Goal: Information Seeking & Learning: Learn about a topic

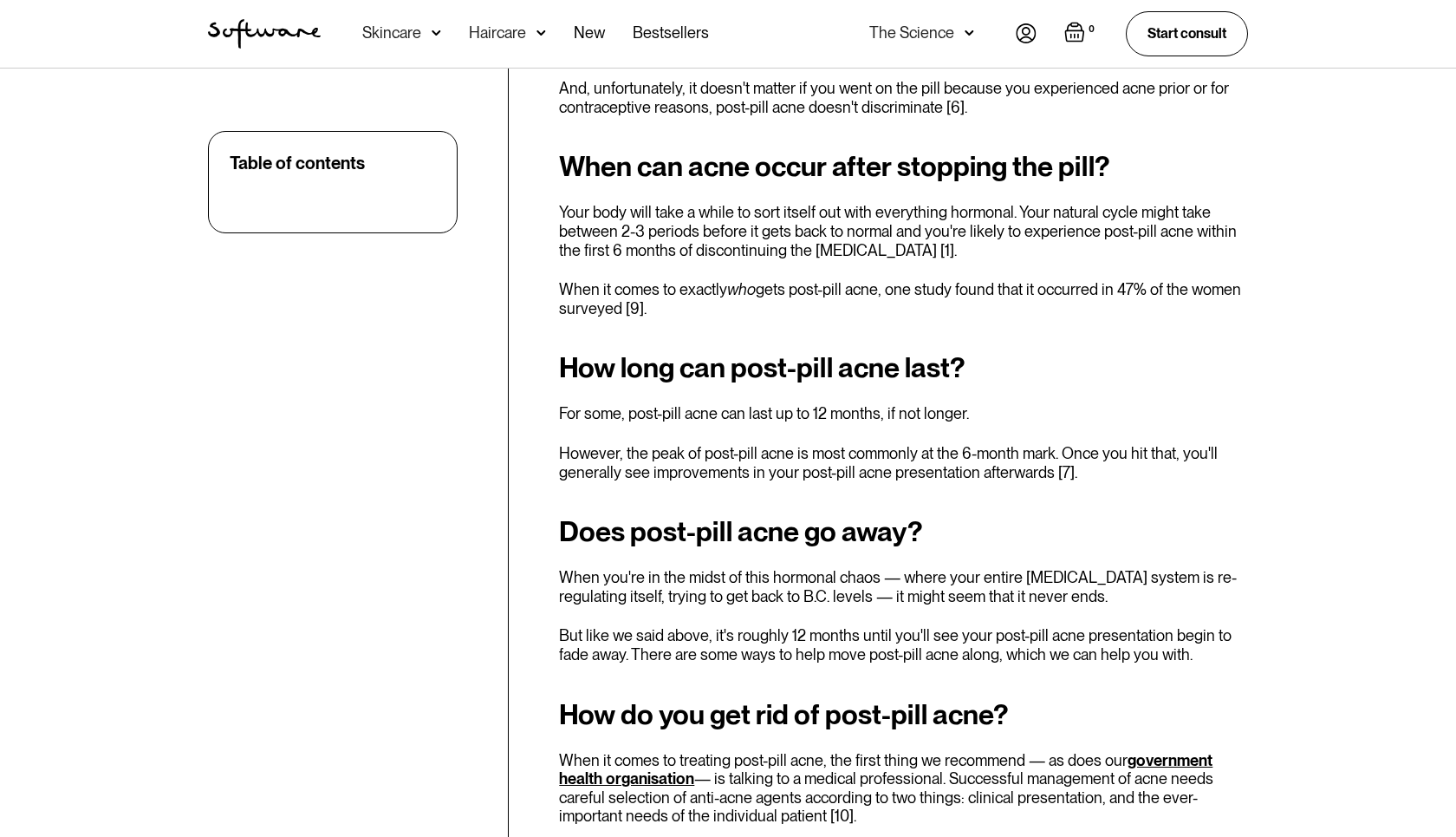
scroll to position [2769, 0]
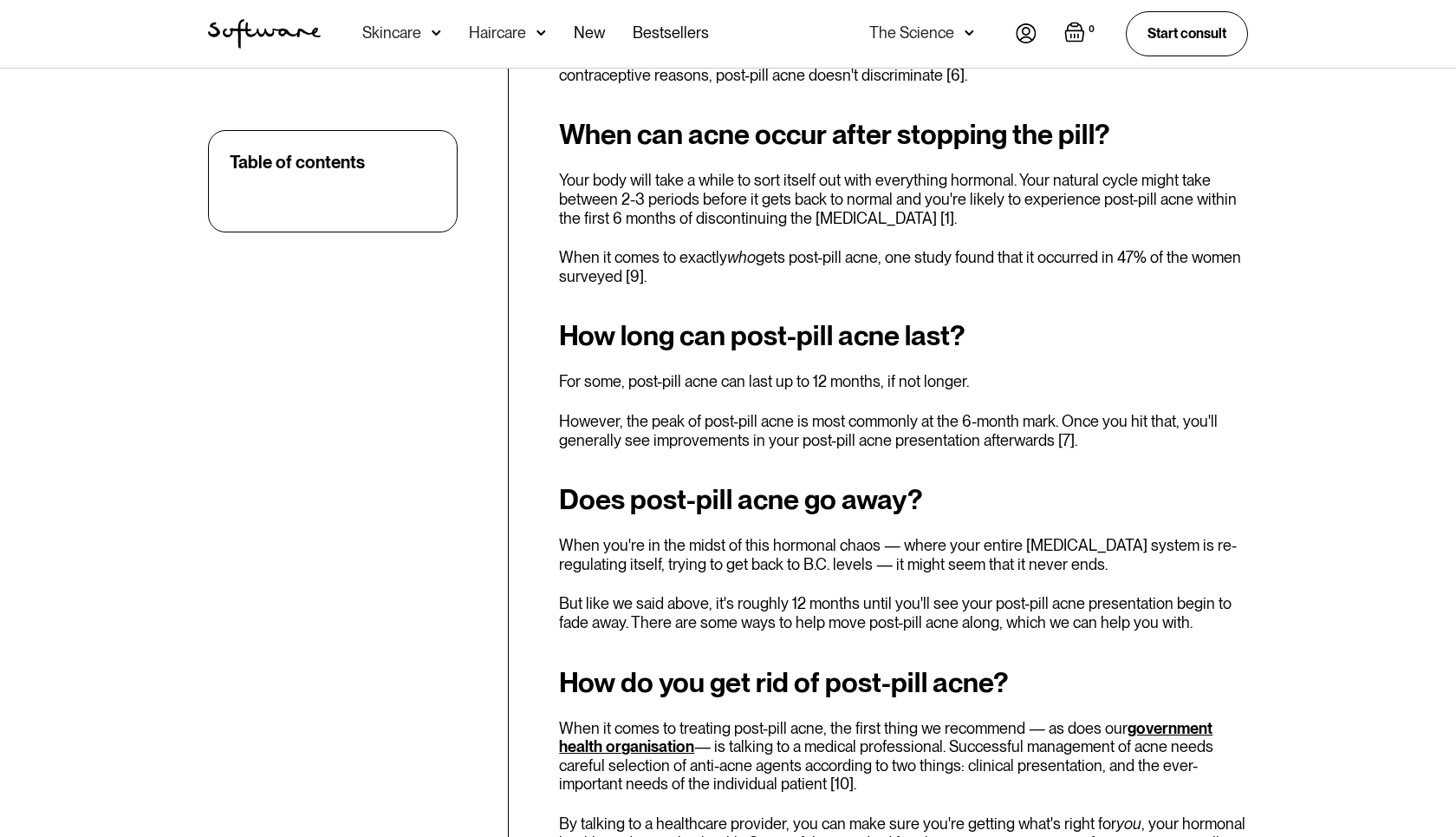
drag, startPoint x: 764, startPoint y: 341, endPoint x: 750, endPoint y: 399, distance: 59.7
click at [750, 227] on p "Your body will take a while to sort itself out with everything hormonal. Your n…" at bounding box center [903, 199] width 689 height 56
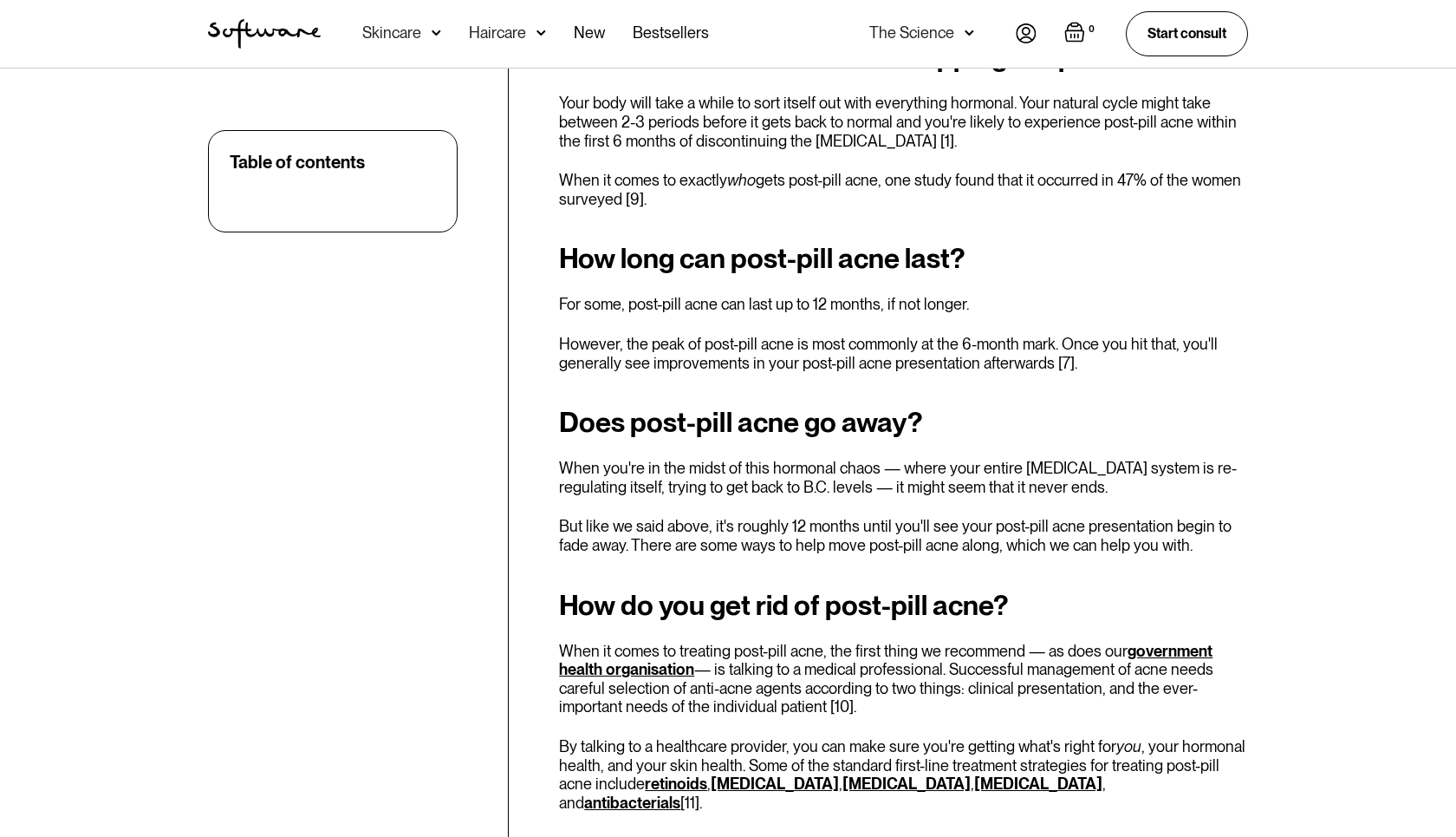
scroll to position [2867, 0]
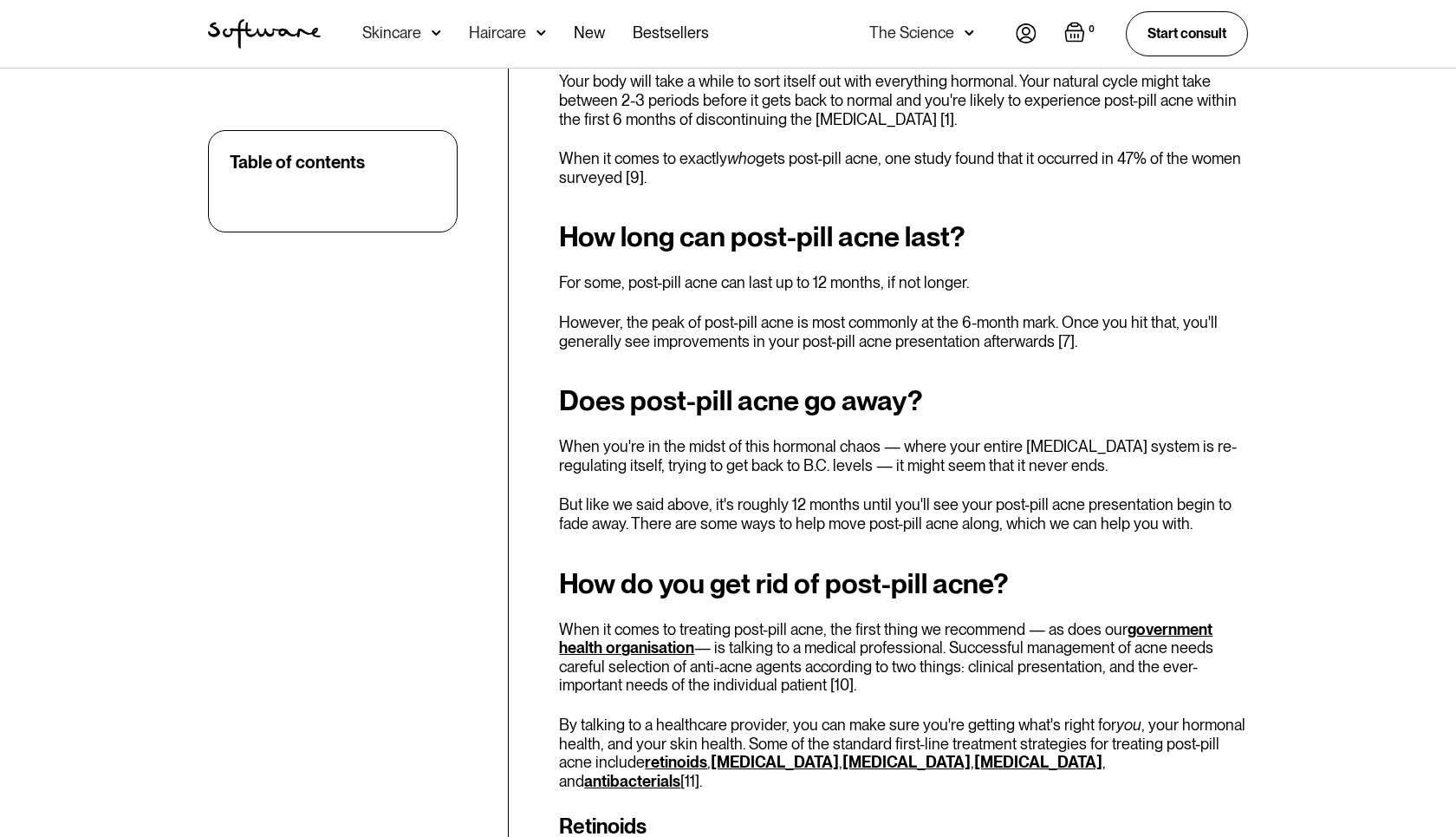
drag, startPoint x: 706, startPoint y: 329, endPoint x: 831, endPoint y: 360, distance: 128.8
click at [831, 360] on div "Remember the time right before you first went on the contraceptive pill ? B.C. …" at bounding box center [903, 3] width 689 height 4368
click at [831, 186] on p "When it comes to exactly who gets post-pill acne, one study found that it occur…" at bounding box center [903, 168] width 689 height 37
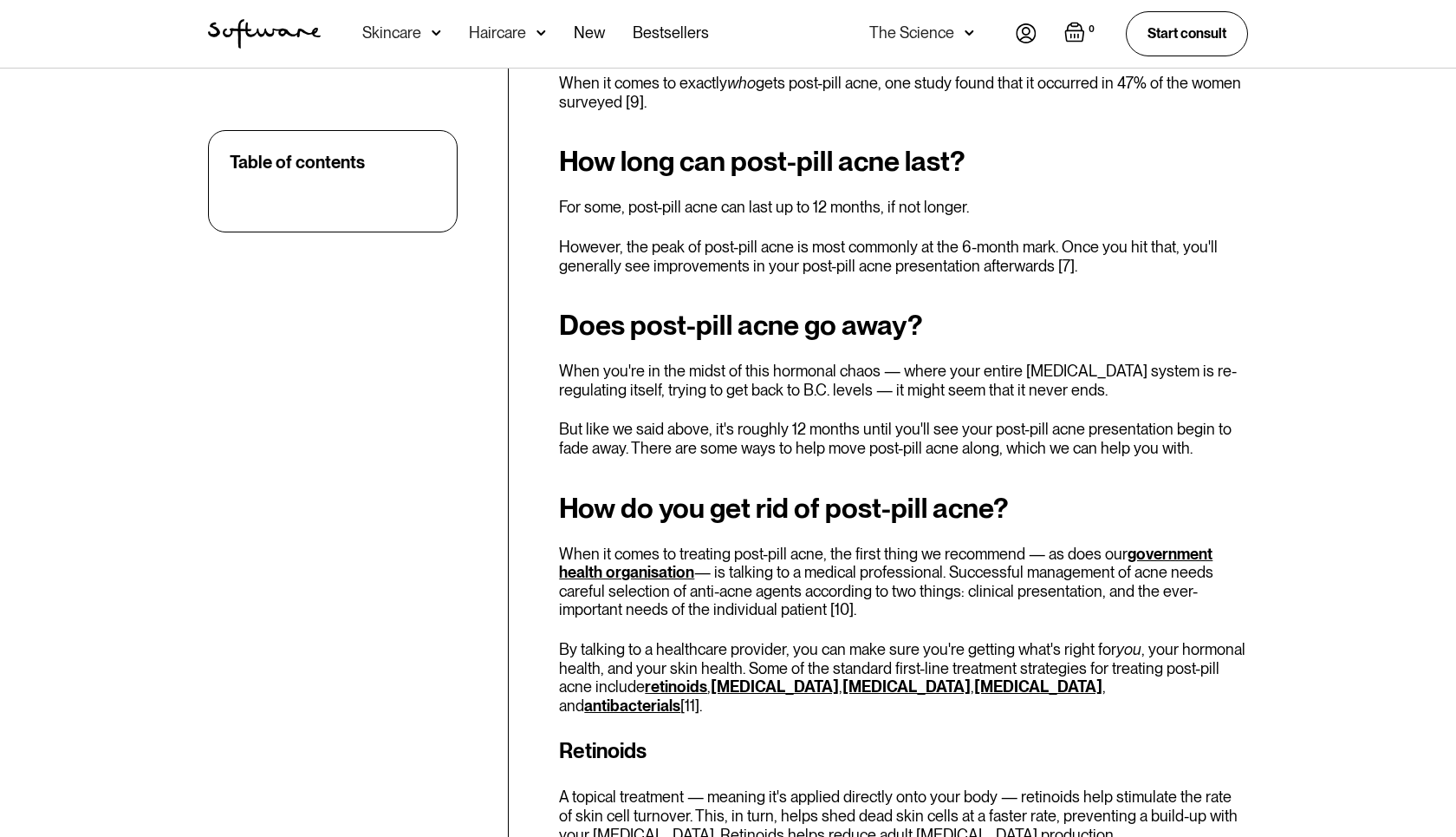
scroll to position [2966, 0]
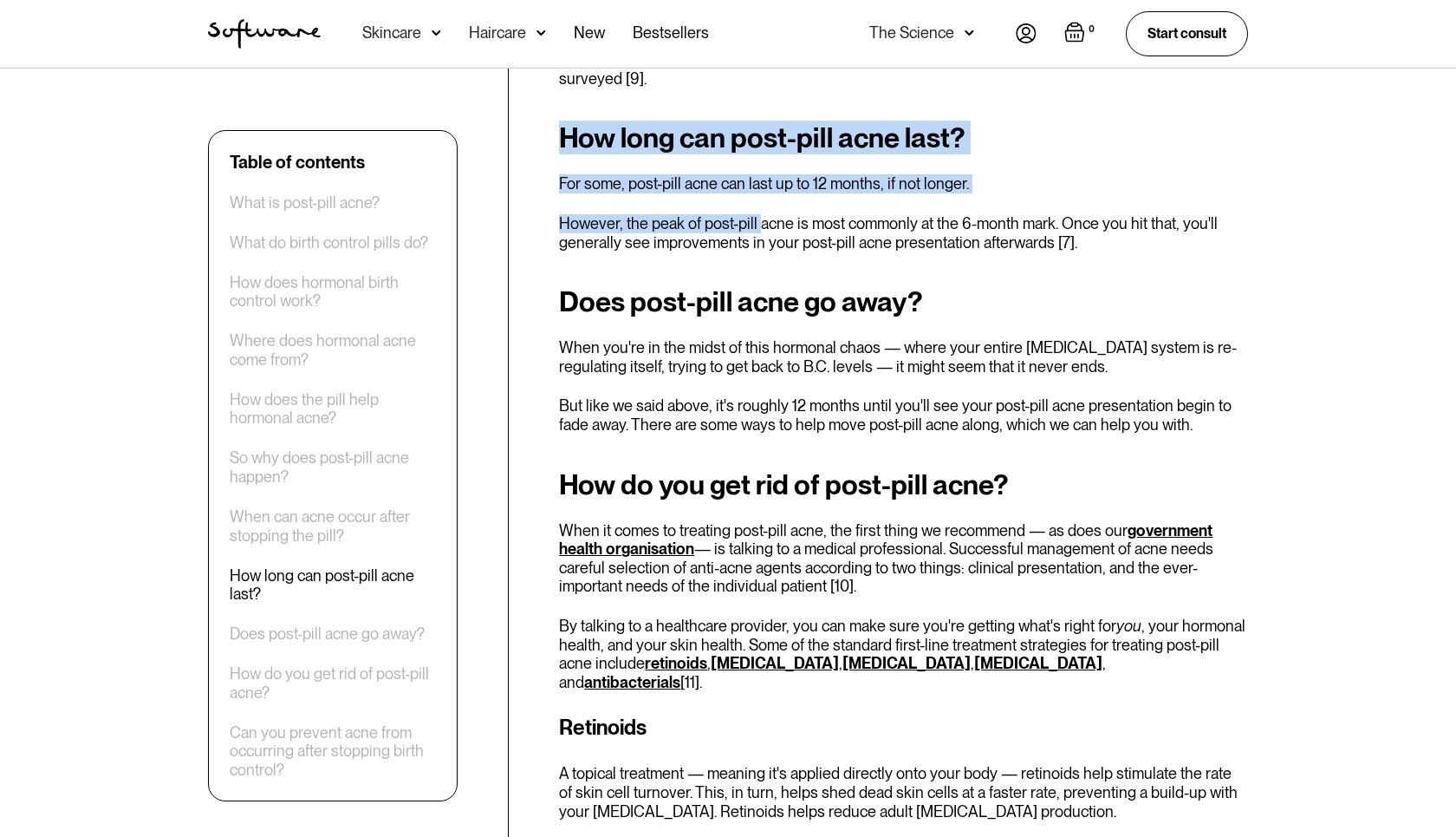
drag, startPoint x: 793, startPoint y: 466, endPoint x: 802, endPoint y: 398, distance: 68.6
click at [802, 398] on div "Remember the time right before you first went on the contraceptive pill ? B.C. …" at bounding box center [903, 115] width 689 height 4793
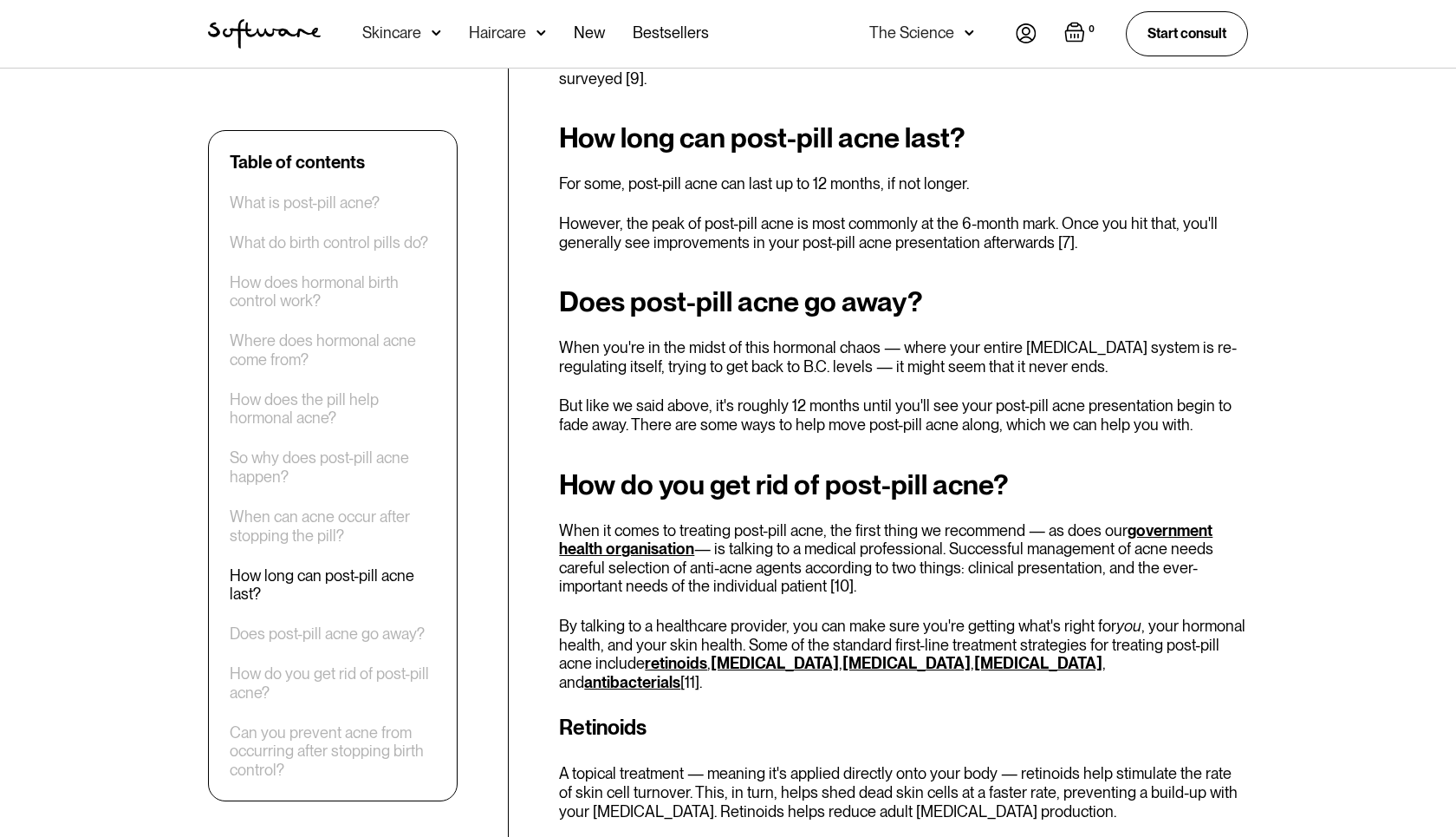
click at [801, 251] on div "How long can post-pill acne last? For some, post-pill acne can last up to 12 mo…" at bounding box center [903, 186] width 689 height 129
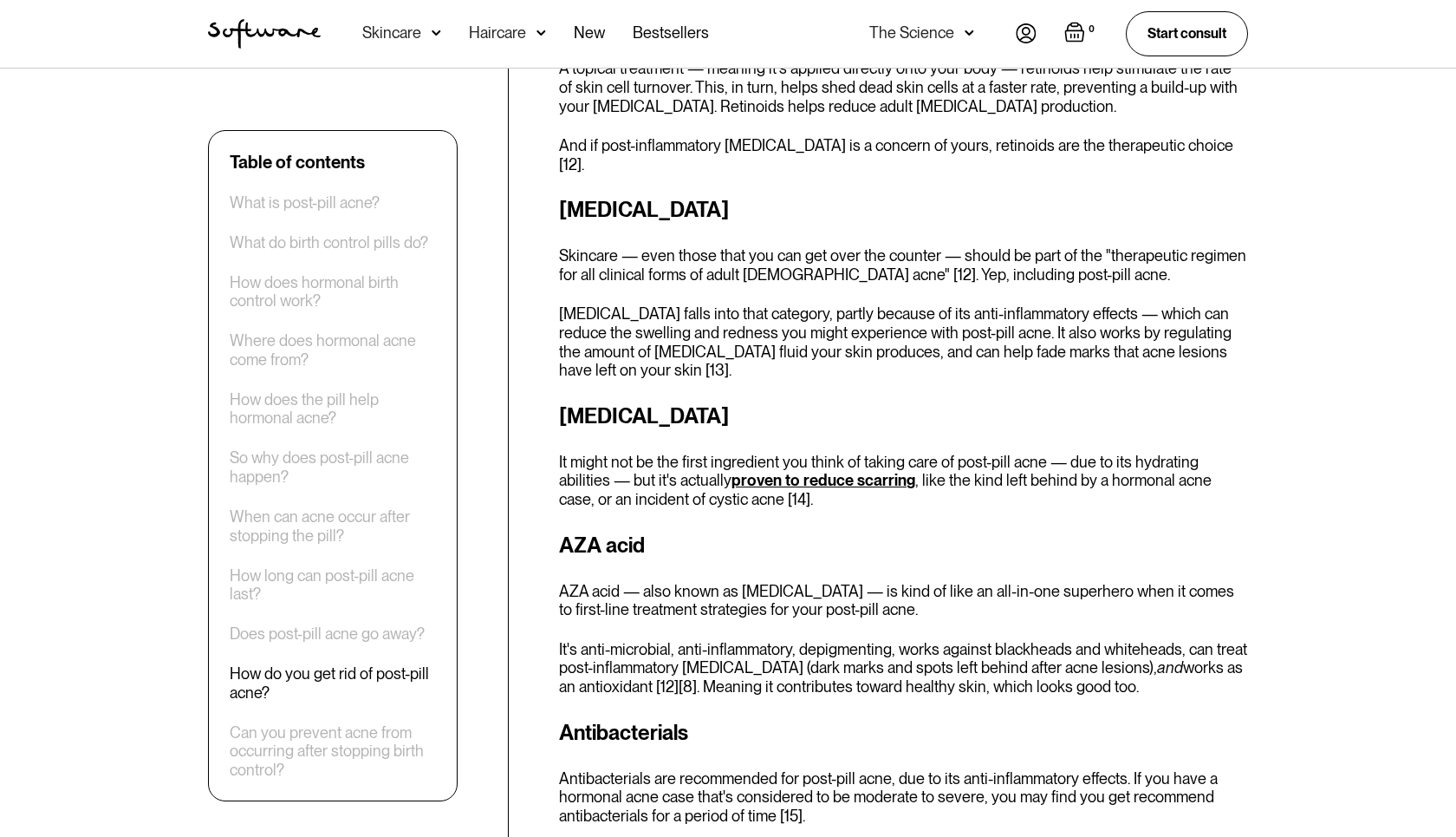
scroll to position [3758, 0]
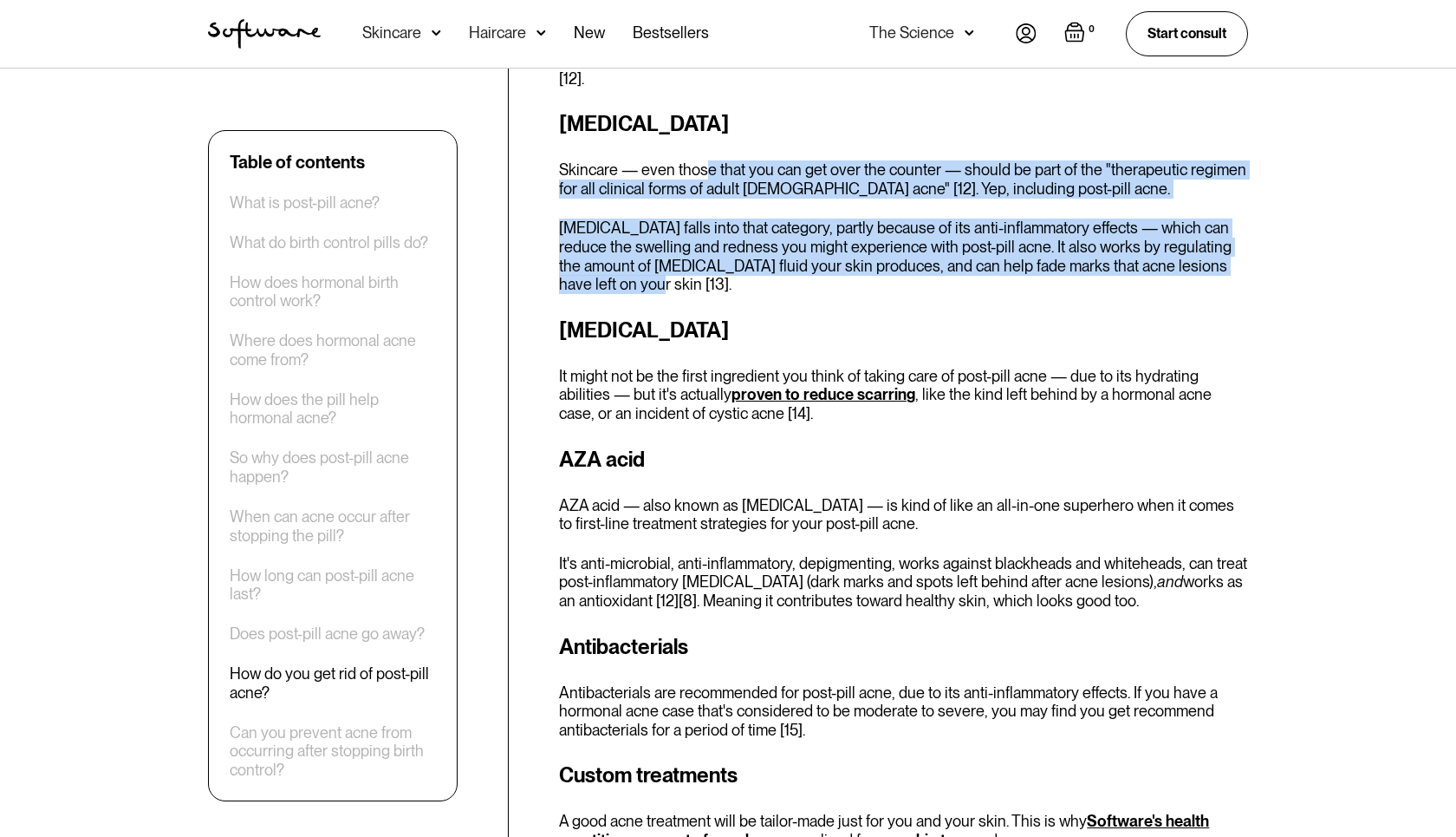
drag, startPoint x: 730, startPoint y: 439, endPoint x: 844, endPoint y: 566, distance: 170.7
click at [844, 566] on div "How do you get rid of post-pill acne? When it comes to treating post-pill acne,…" at bounding box center [903, 444] width 689 height 1532
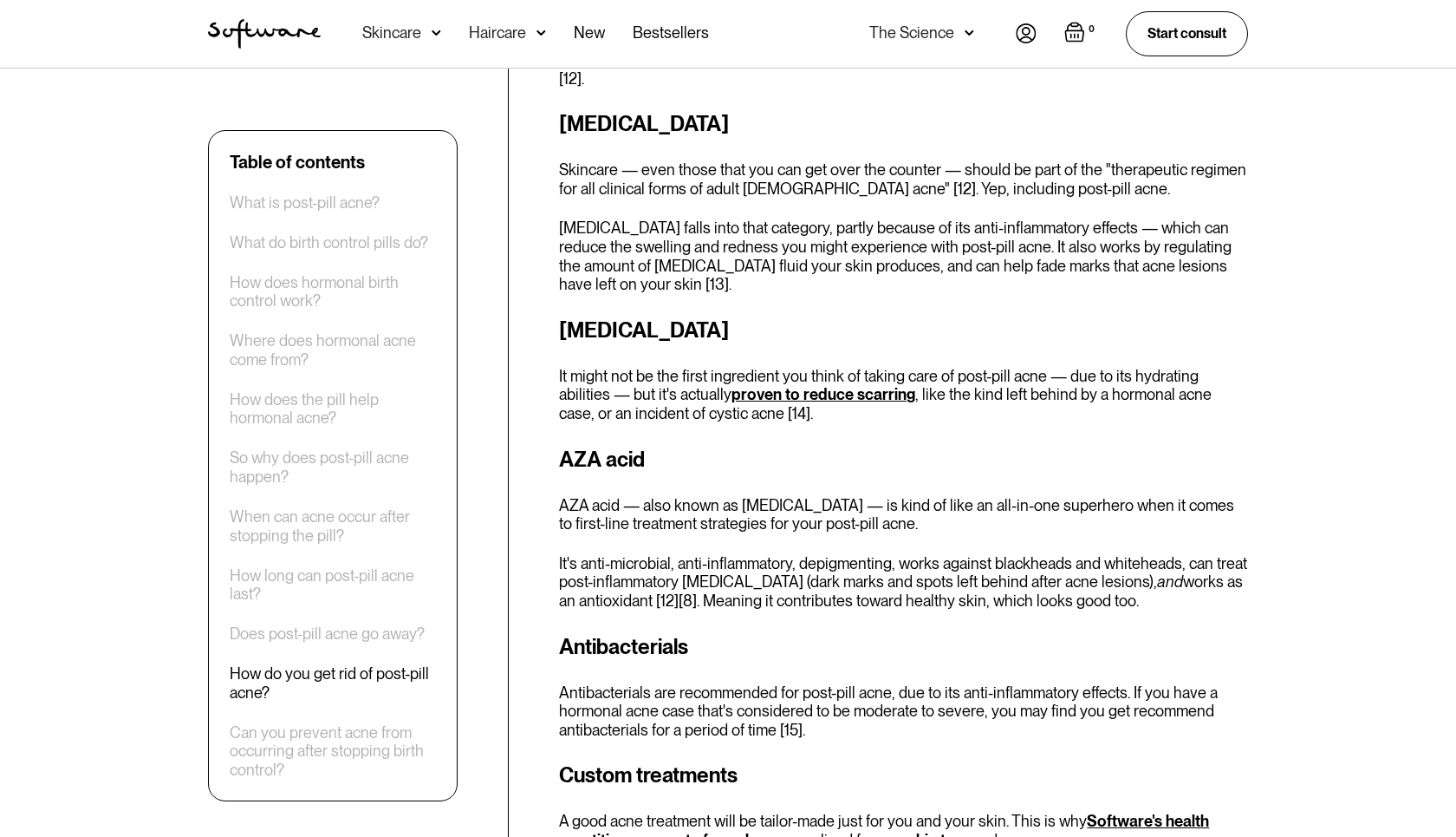
click at [844, 566] on div "How do you get rid of post-pill acne? When it comes to treating post-pill acne,…" at bounding box center [903, 444] width 689 height 1532
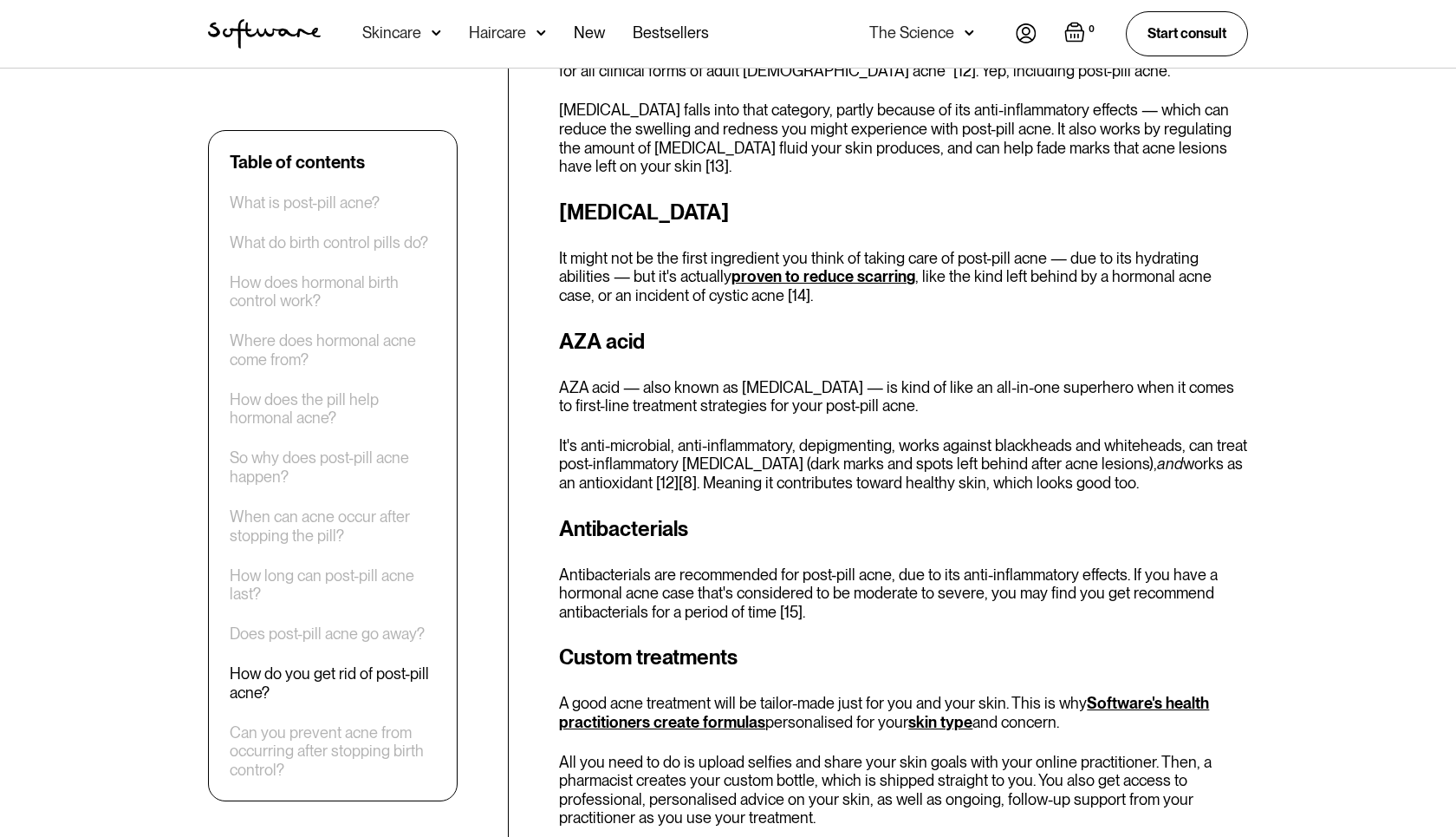
scroll to position [3955, 0]
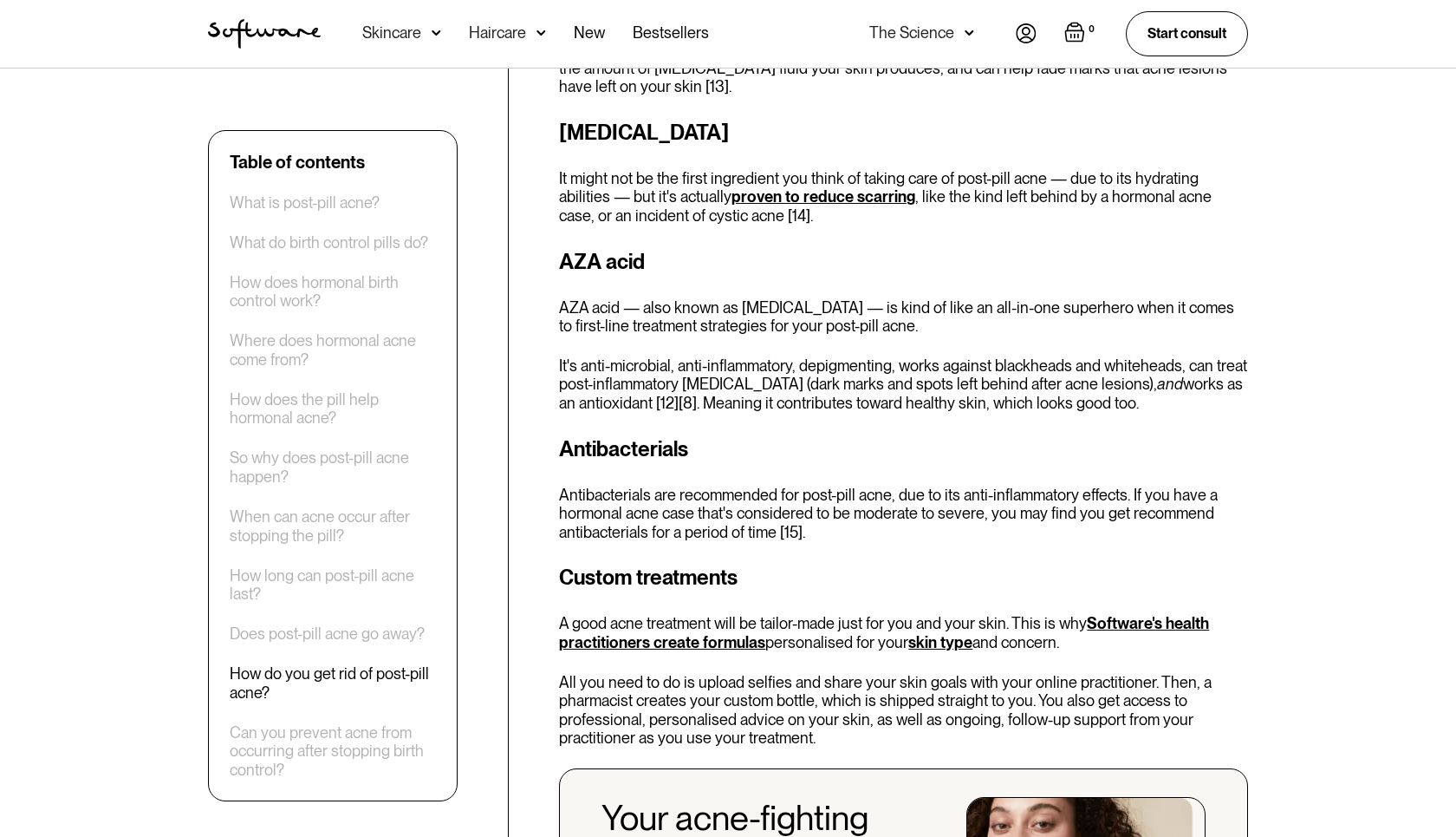
drag, startPoint x: 695, startPoint y: 419, endPoint x: 879, endPoint y: 513, distance: 206.6
click at [879, 513] on div "How do you get rid of post-pill acne? When it comes to treating post-pill acne,…" at bounding box center [903, 246] width 689 height 1532
click at [872, 512] on div "How do you get rid of post-pill acne? When it comes to treating post-pill acne,…" at bounding box center [903, 246] width 689 height 1532
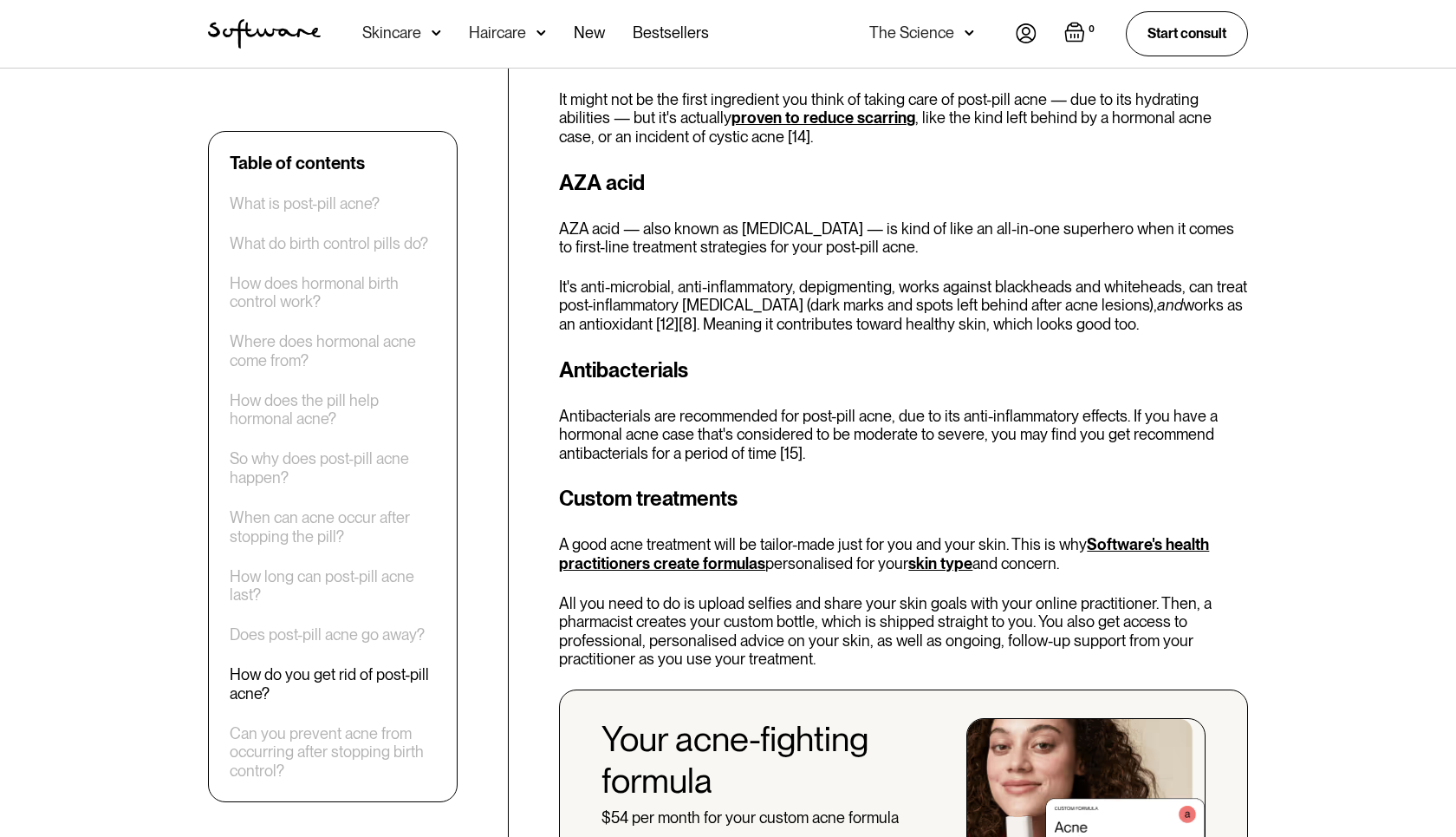
scroll to position [4054, 0]
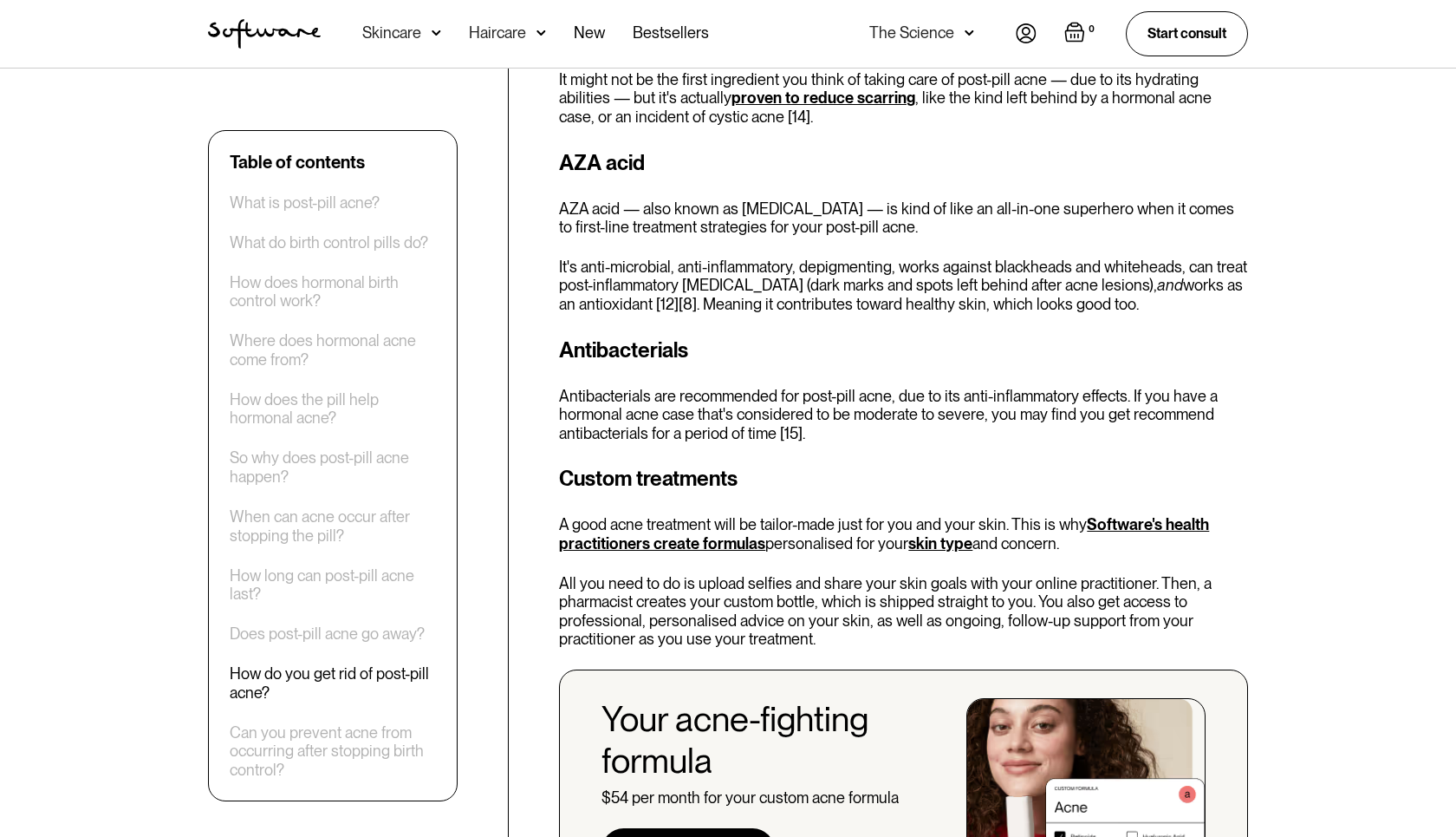
drag, startPoint x: 826, startPoint y: 482, endPoint x: 895, endPoint y: 604, distance: 140.2
click at [895, 604] on div "How do you get rid of post-pill acne? When it comes to treating post-pill acne,…" at bounding box center [903, 148] width 689 height 1532
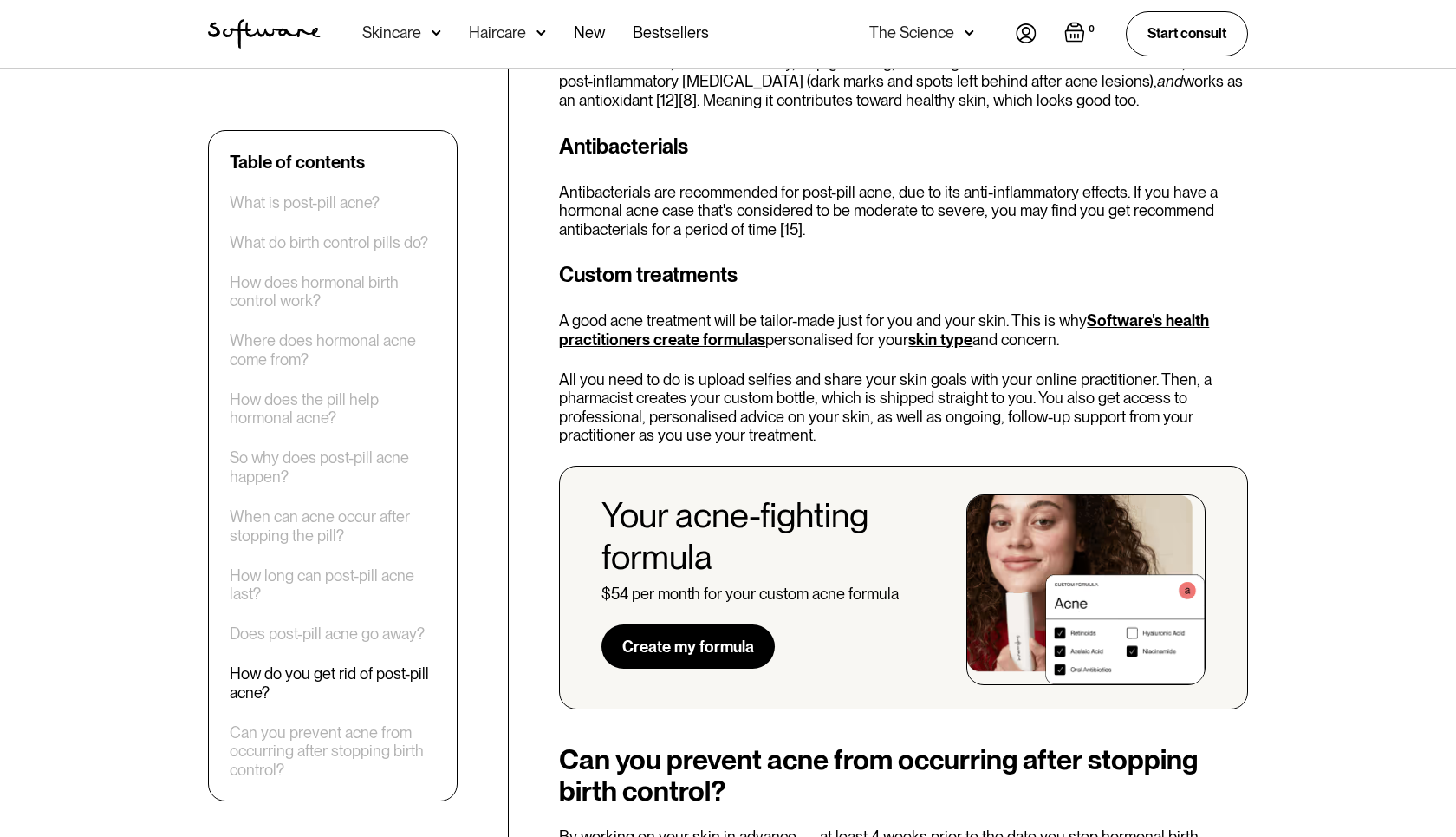
scroll to position [4252, 0]
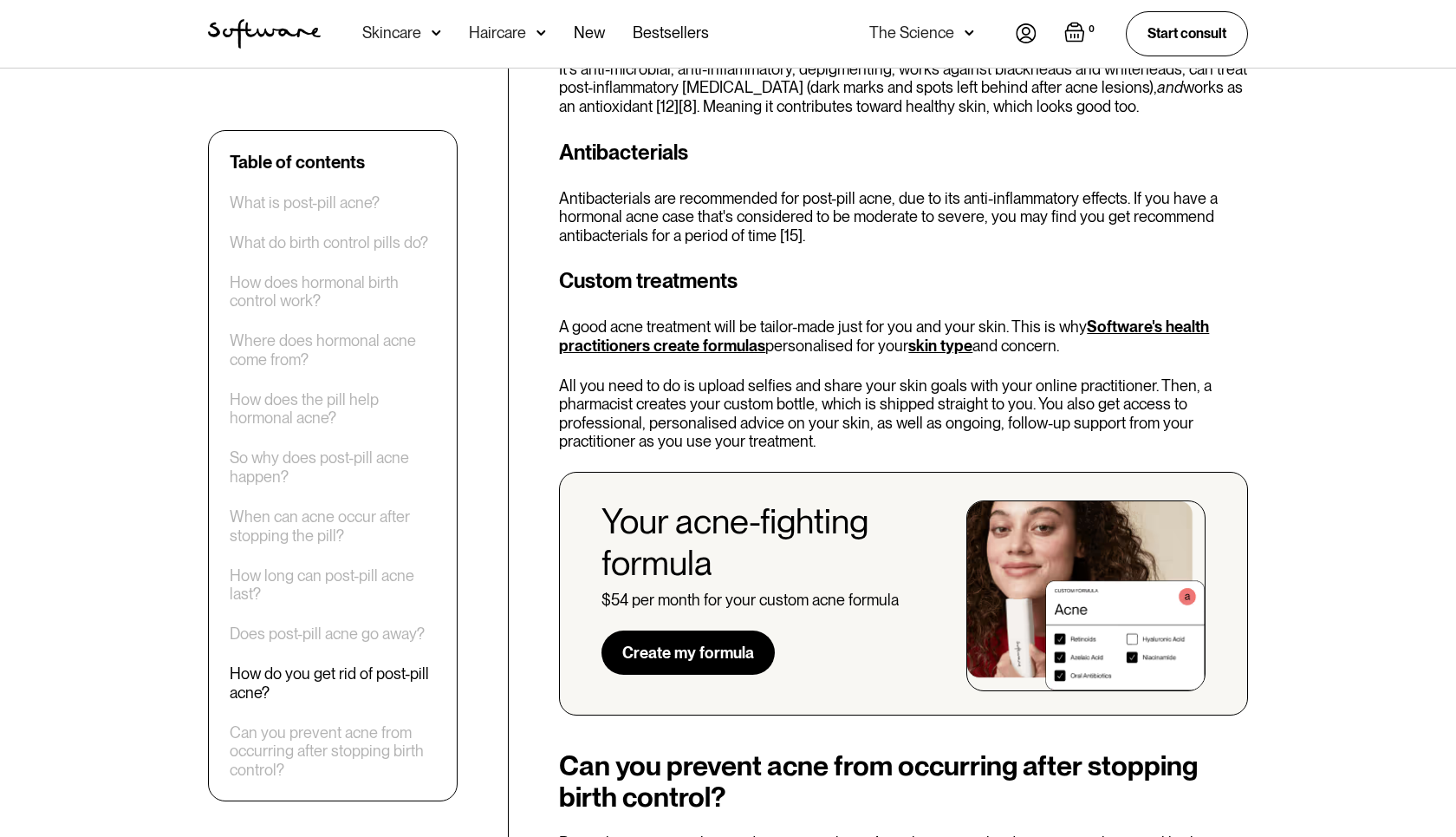
drag, startPoint x: 665, startPoint y: 251, endPoint x: 552, endPoint y: 248, distance: 113.0
copy h3 "AZA acid"
